Goal: Information Seeking & Learning: Learn about a topic

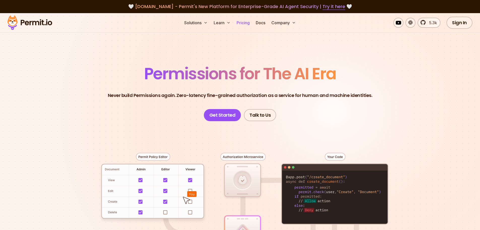
click at [241, 22] on link "Pricing" at bounding box center [243, 23] width 17 height 10
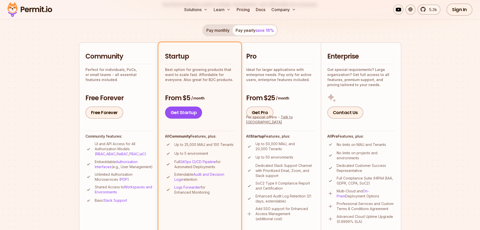
scroll to position [101, 0]
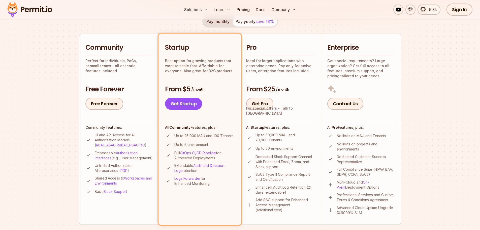
click at [197, 134] on p "Up to 25,000 MAU and 100 Tenants" at bounding box center [203, 135] width 59 height 5
click at [37, 125] on section "Permit Pricing From Free to Predictable Scaling From a startup with 100 users t…" at bounding box center [240, 184] width 480 height 545
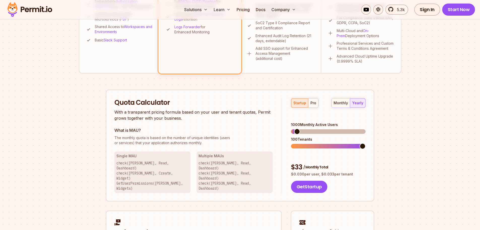
scroll to position [0, 0]
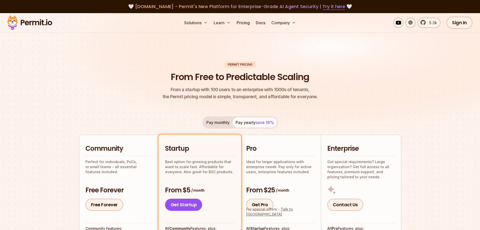
click at [87, 43] on img at bounding box center [240, 77] width 480 height 128
click at [60, 95] on img at bounding box center [240, 77] width 480 height 128
